Goal: Navigation & Orientation: Find specific page/section

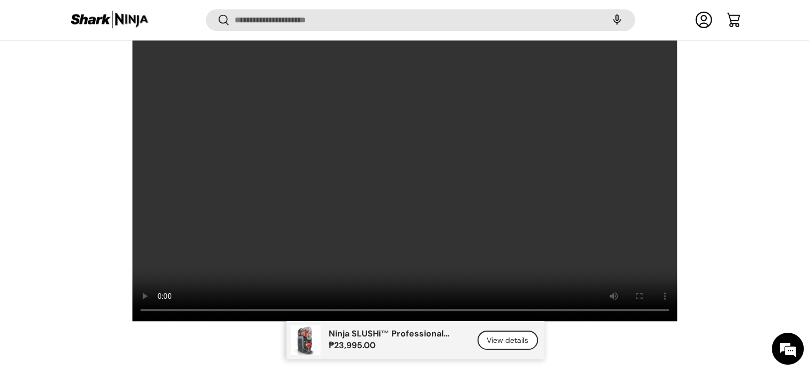
scroll to position [910, 0]
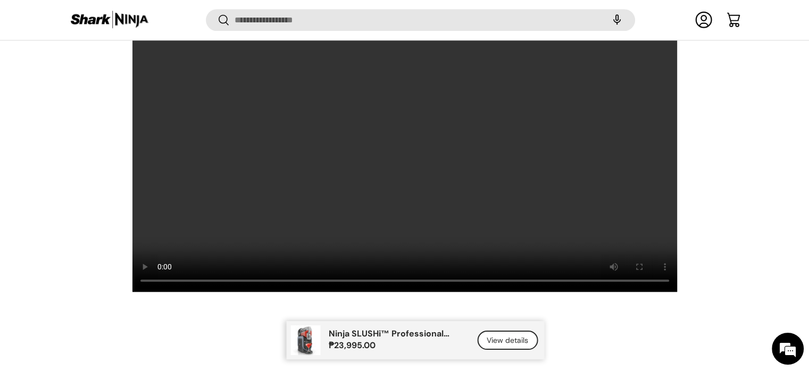
drag, startPoint x: 814, startPoint y: 57, endPoint x: 817, endPoint y: 239, distance: 182.0
click at [809, 239] on html "Skip to content Get FREE Shipping on All Orders! Find a Store Register your Pro…" at bounding box center [404, 185] width 809 height 2191
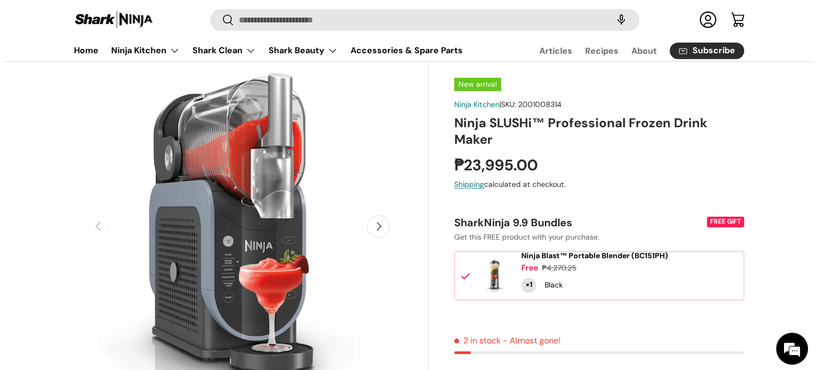
scroll to position [0, 0]
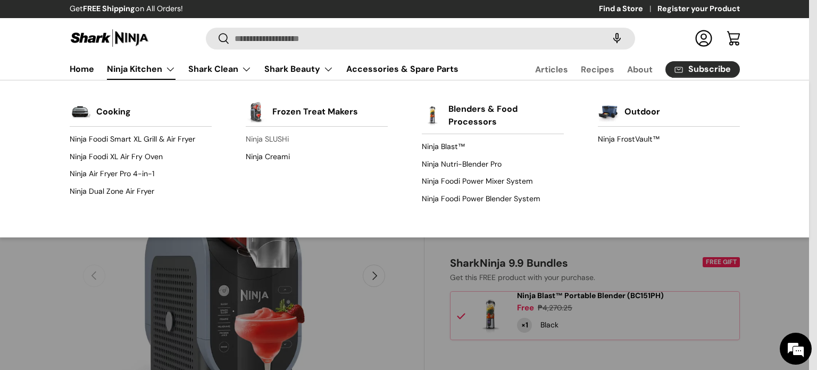
click at [276, 139] on link "Ninja SLUSHi" at bounding box center [317, 139] width 142 height 17
click at [145, 69] on link "Ninja Kitchen" at bounding box center [141, 69] width 69 height 21
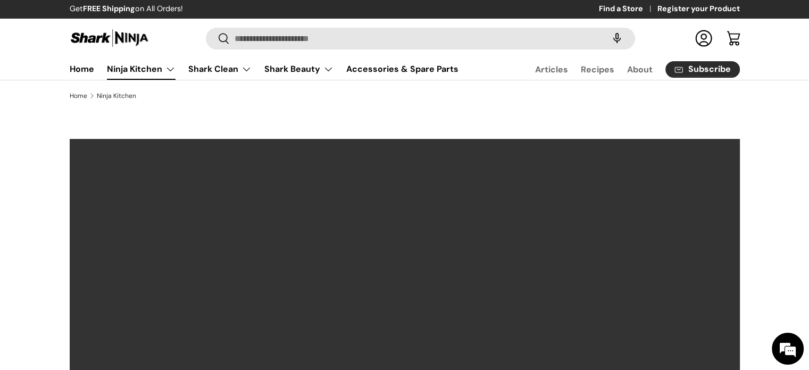
click at [167, 72] on link "Ninja Kitchen" at bounding box center [141, 69] width 69 height 21
click at [84, 74] on link "Home" at bounding box center [82, 69] width 24 height 21
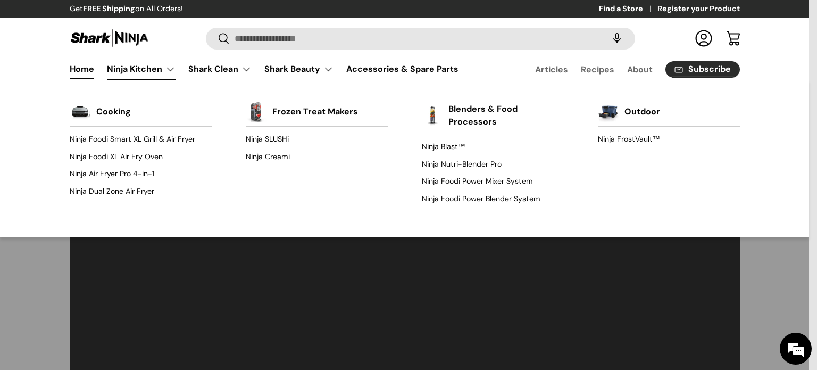
click at [130, 68] on link "Ninja Kitchen" at bounding box center [141, 69] width 69 height 21
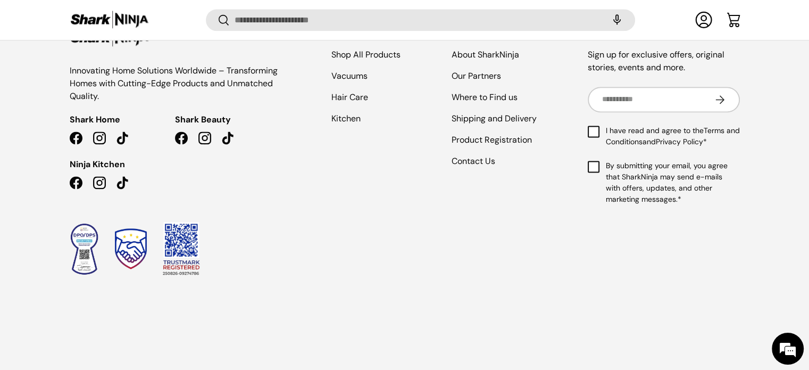
scroll to position [5491, 0]
